Goal: Find specific page/section: Find specific page/section

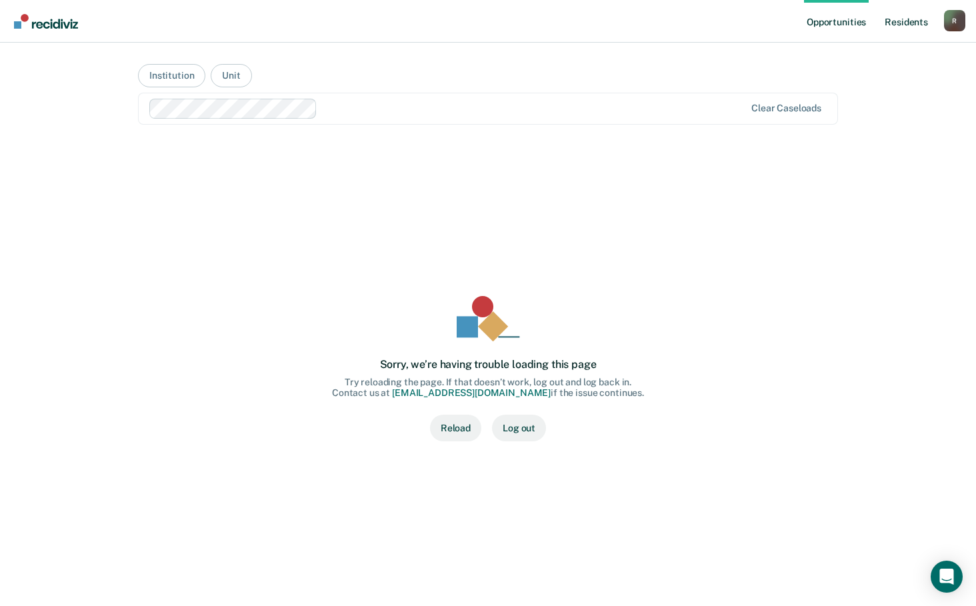
click at [894, 19] on link "Resident s" at bounding box center [906, 21] width 49 height 43
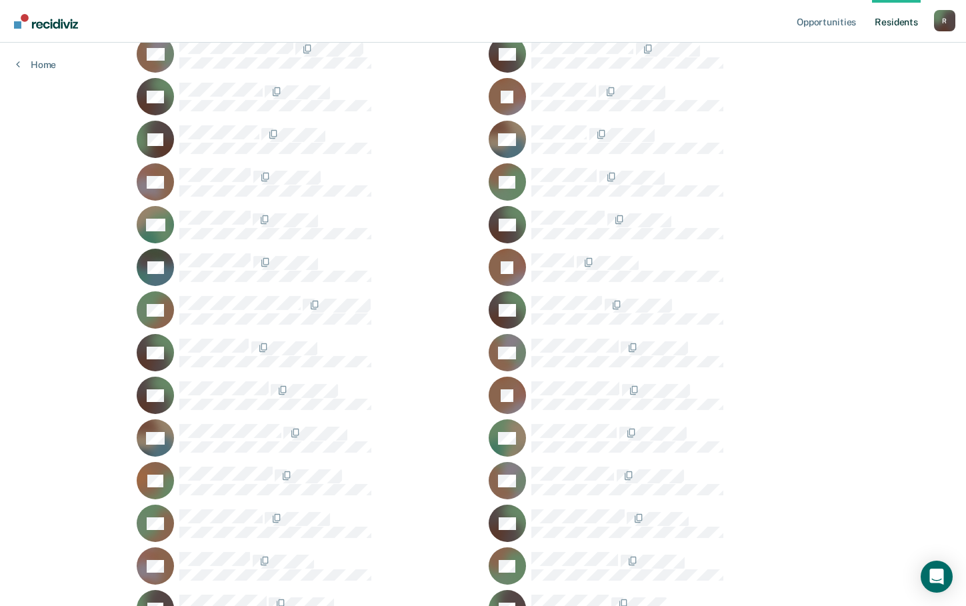
scroll to position [15981, 0]
